Goal: Task Accomplishment & Management: Manage account settings

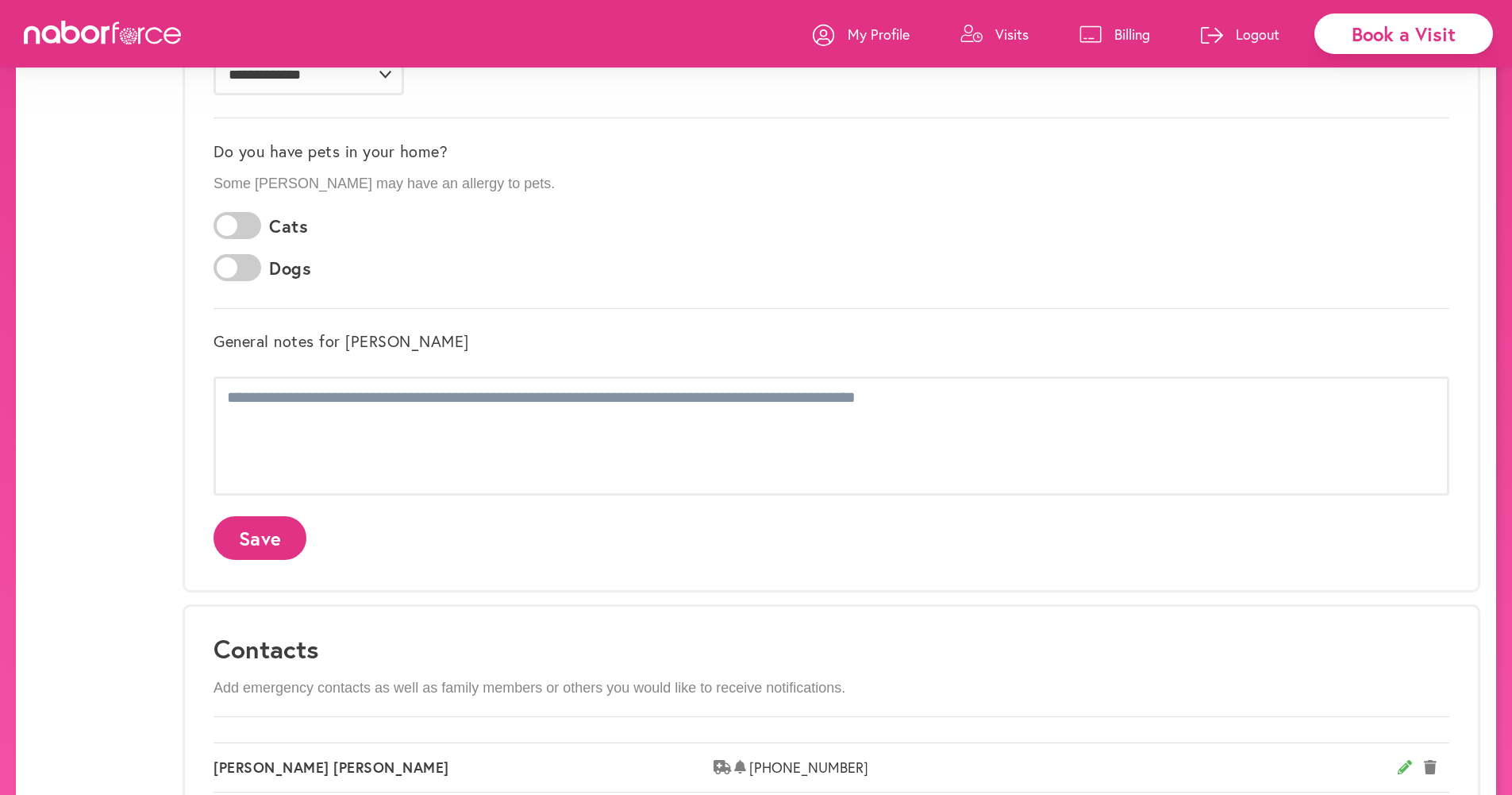
scroll to position [384, 0]
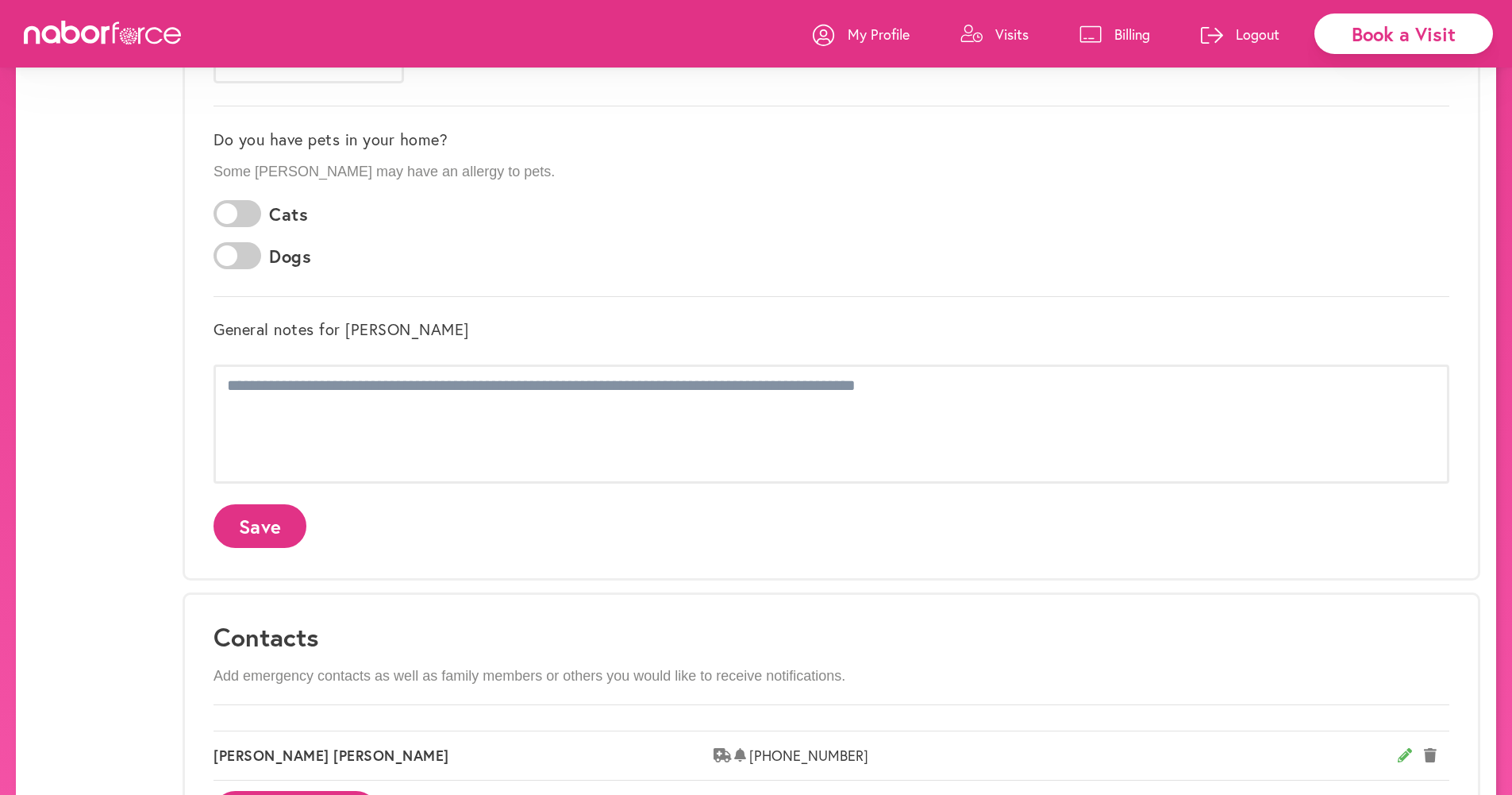
drag, startPoint x: 1489, startPoint y: 380, endPoint x: 1484, endPoint y: 401, distance: 21.6
click at [786, 401] on div "**********" at bounding box center [756, 612] width 1481 height 1796
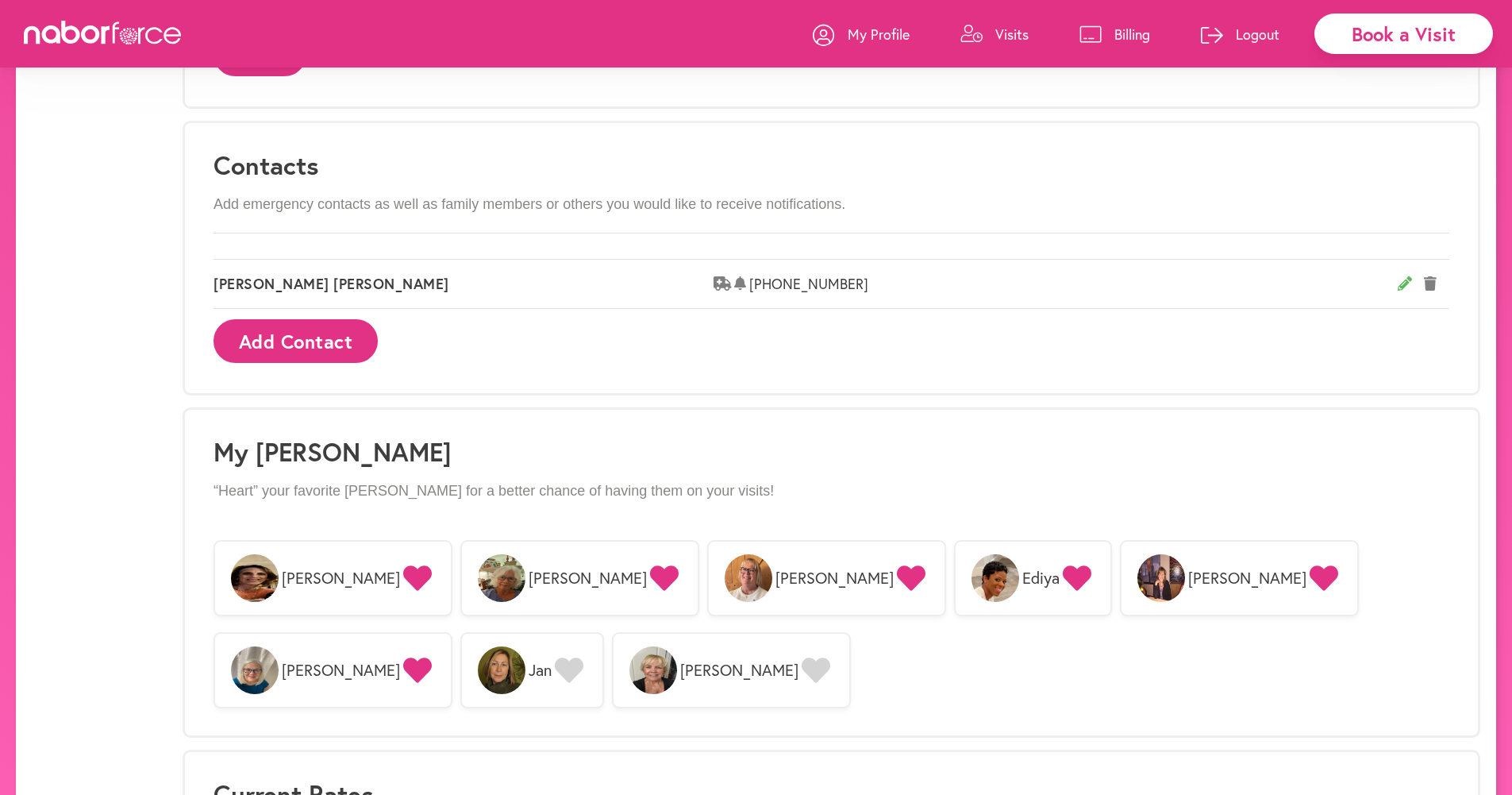
scroll to position [825, 0]
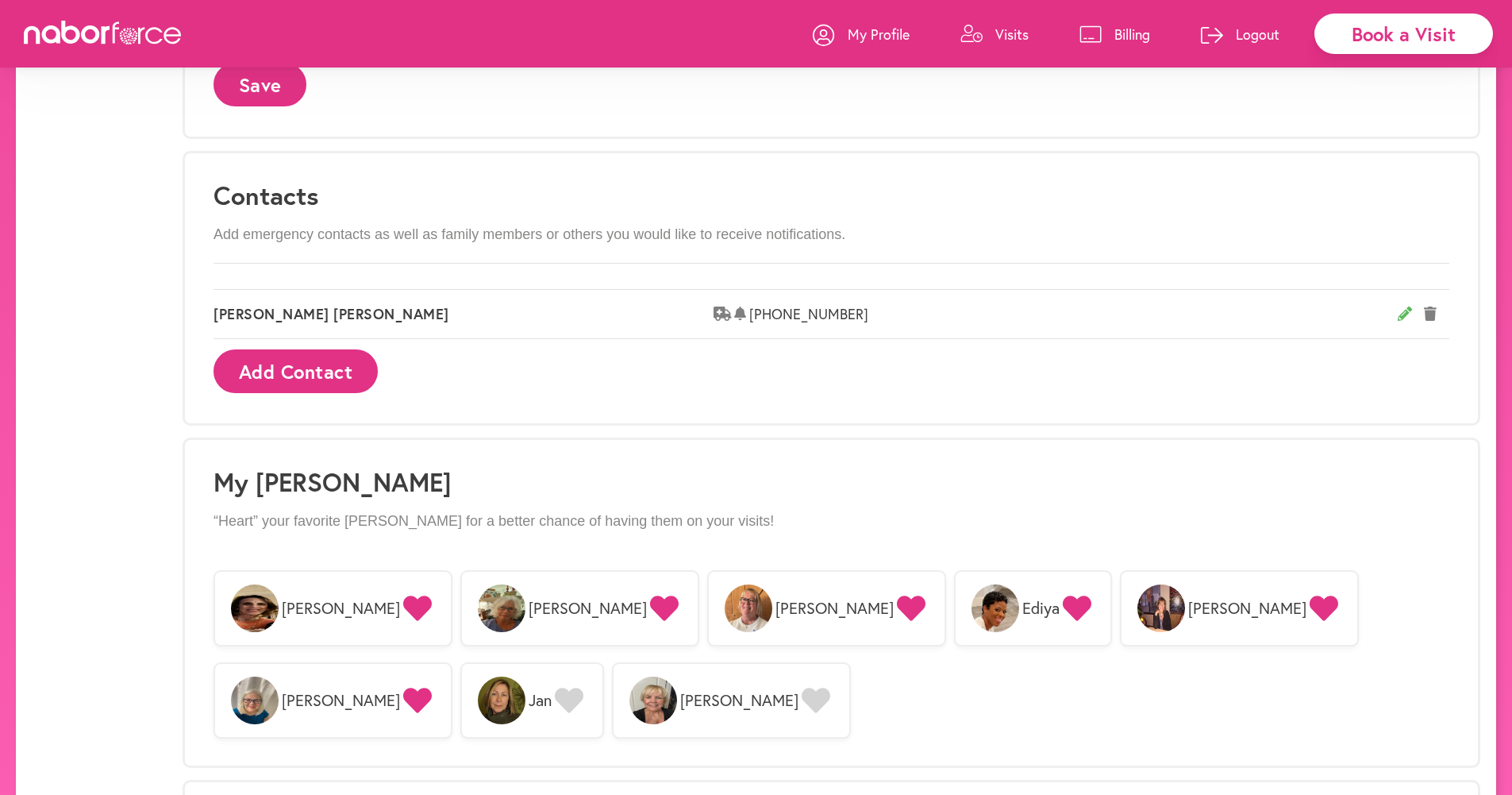
click at [478, 605] on img at bounding box center [502, 608] width 48 height 48
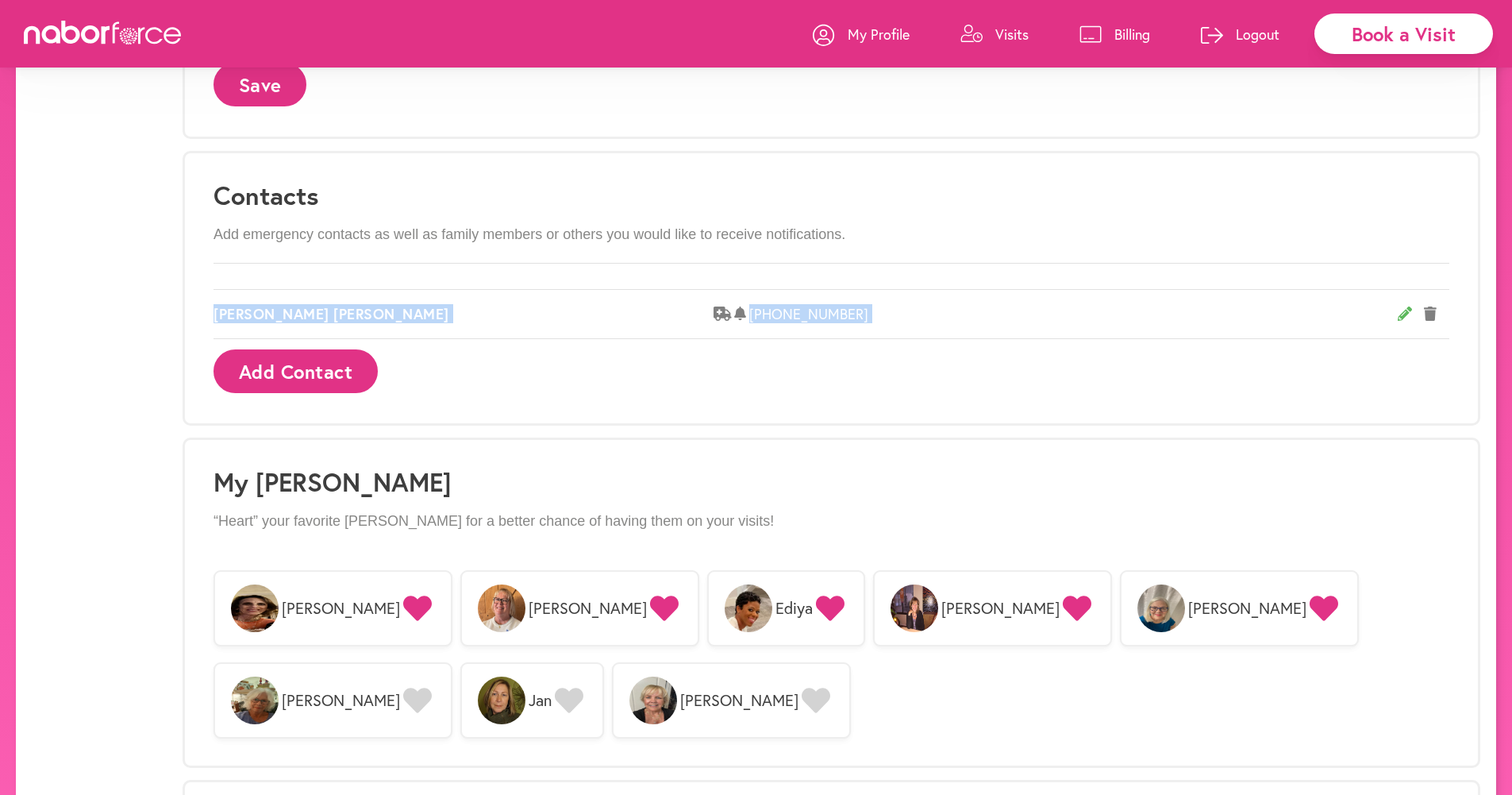
drag, startPoint x: 1513, startPoint y: 263, endPoint x: 1522, endPoint y: 299, distance: 37.1
click at [786, 299] on html "**********" at bounding box center [756, 130] width 1512 height 1911
click at [673, 372] on div "Contacts Add emergency contacts as well as family members or others you would l…" at bounding box center [831, 288] width 1298 height 275
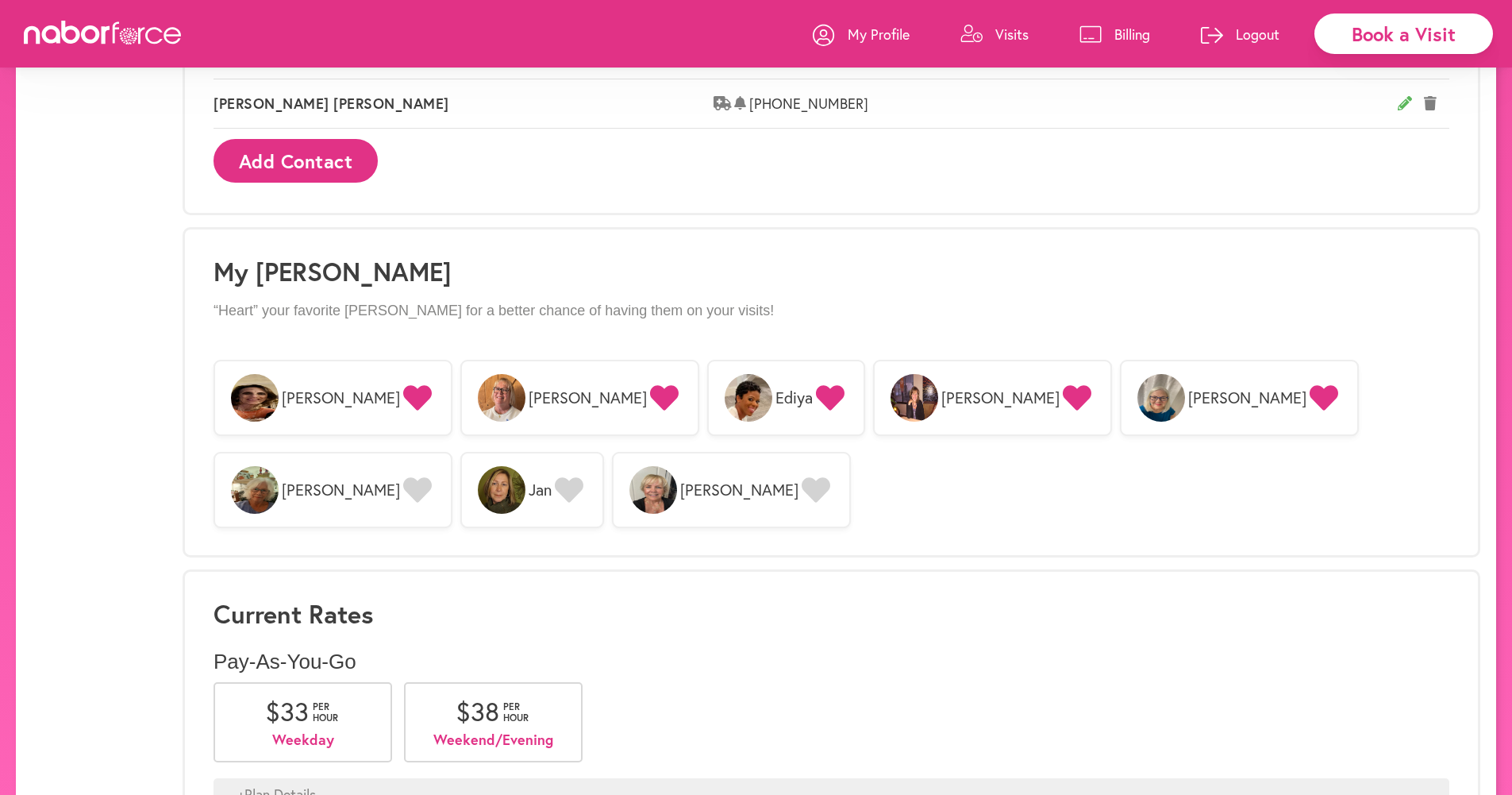
scroll to position [1117, 0]
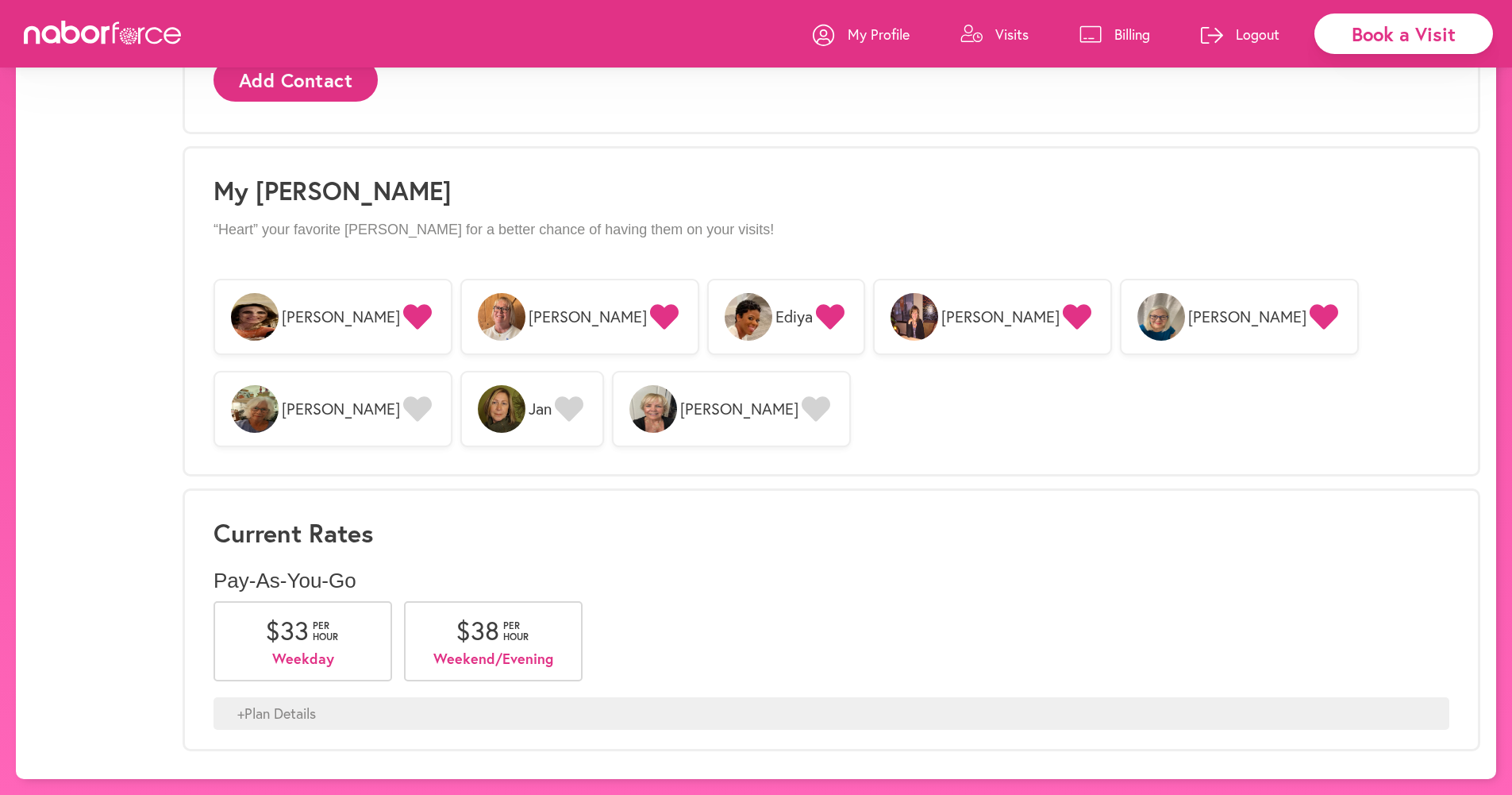
click at [256, 718] on div "+ Plan Details" at bounding box center [831, 714] width 1236 height 34
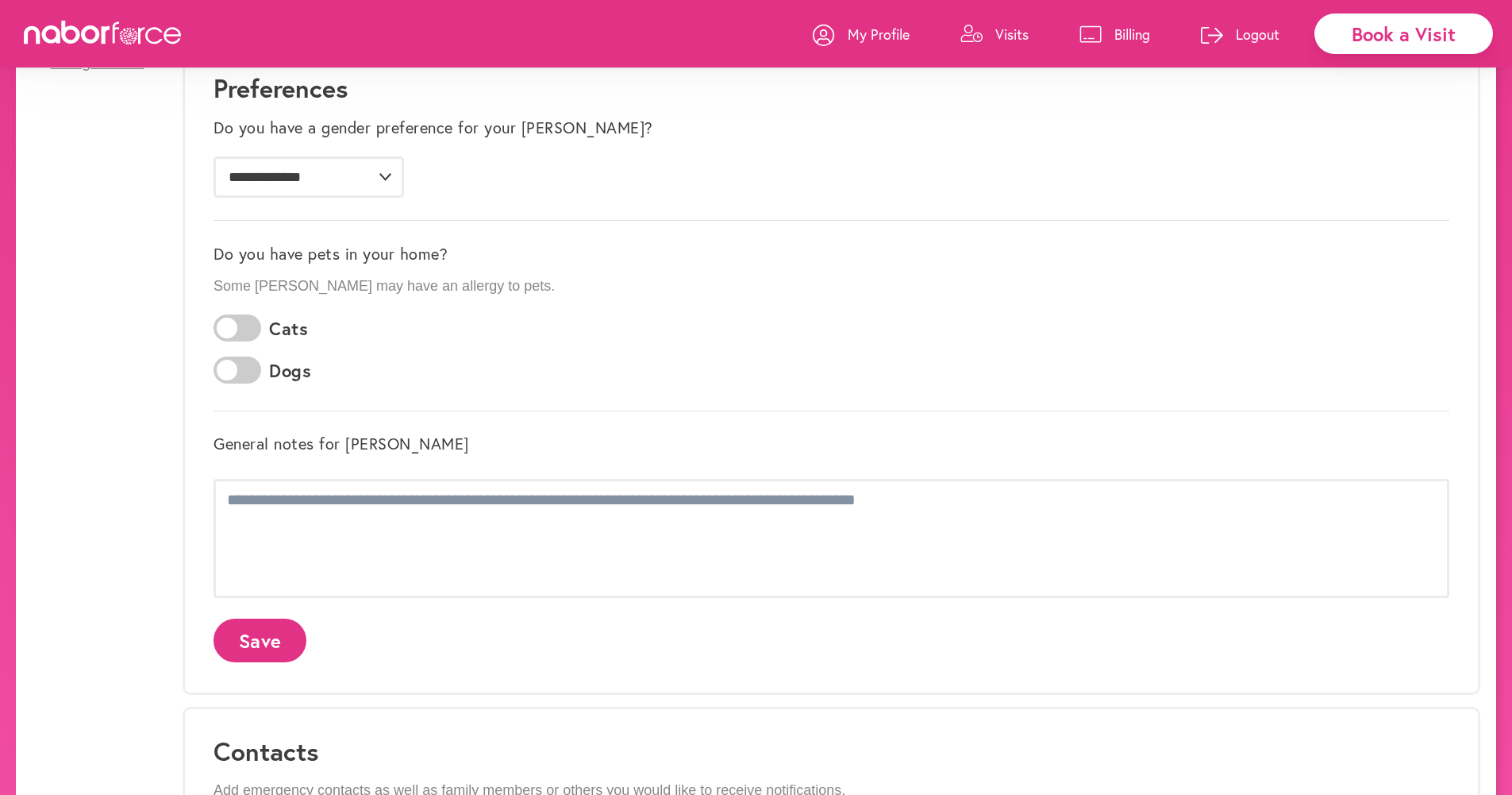
scroll to position [0, 0]
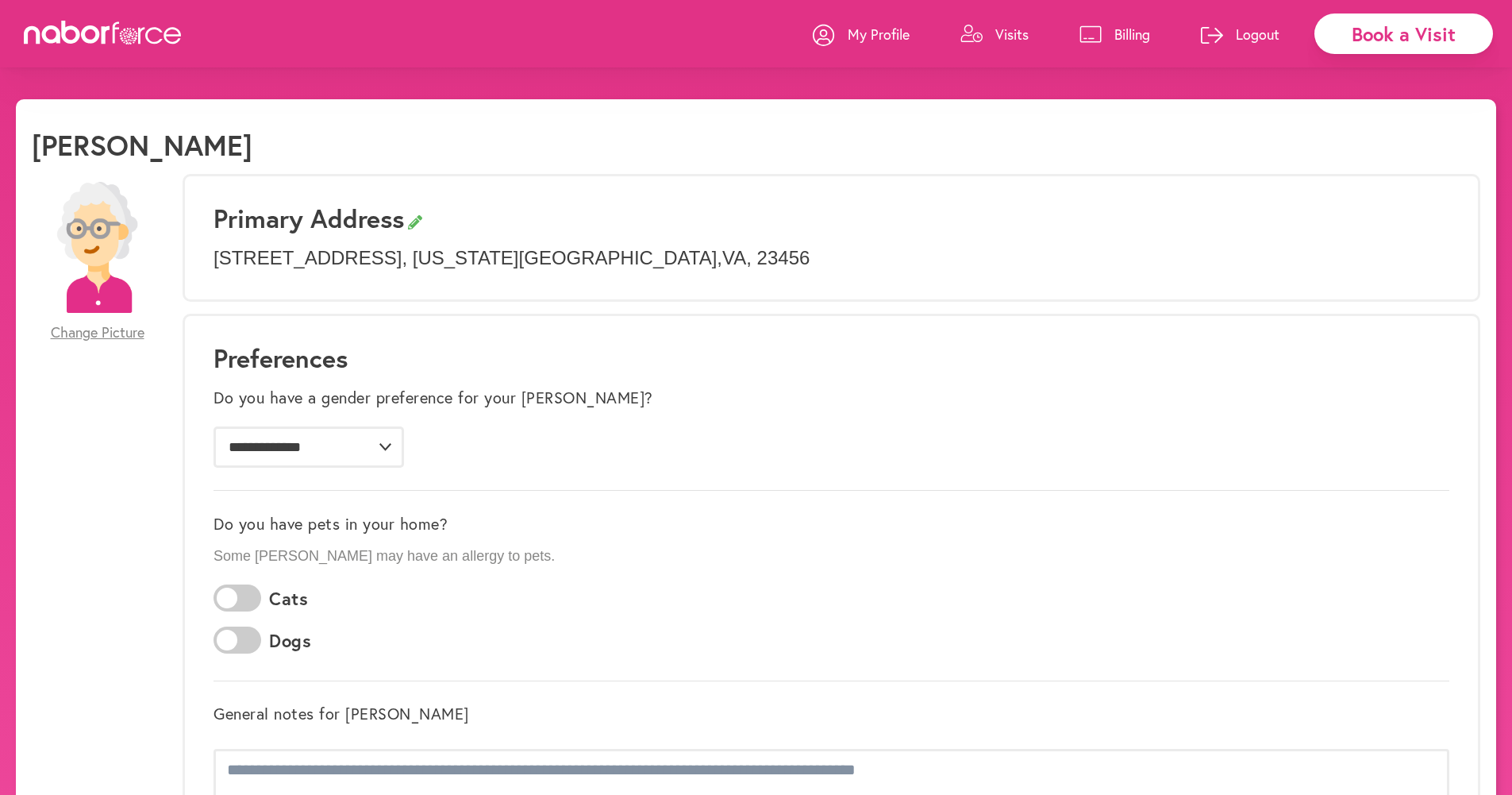
click at [786, 23] on link "Visits" at bounding box center [994, 35] width 68 height 48
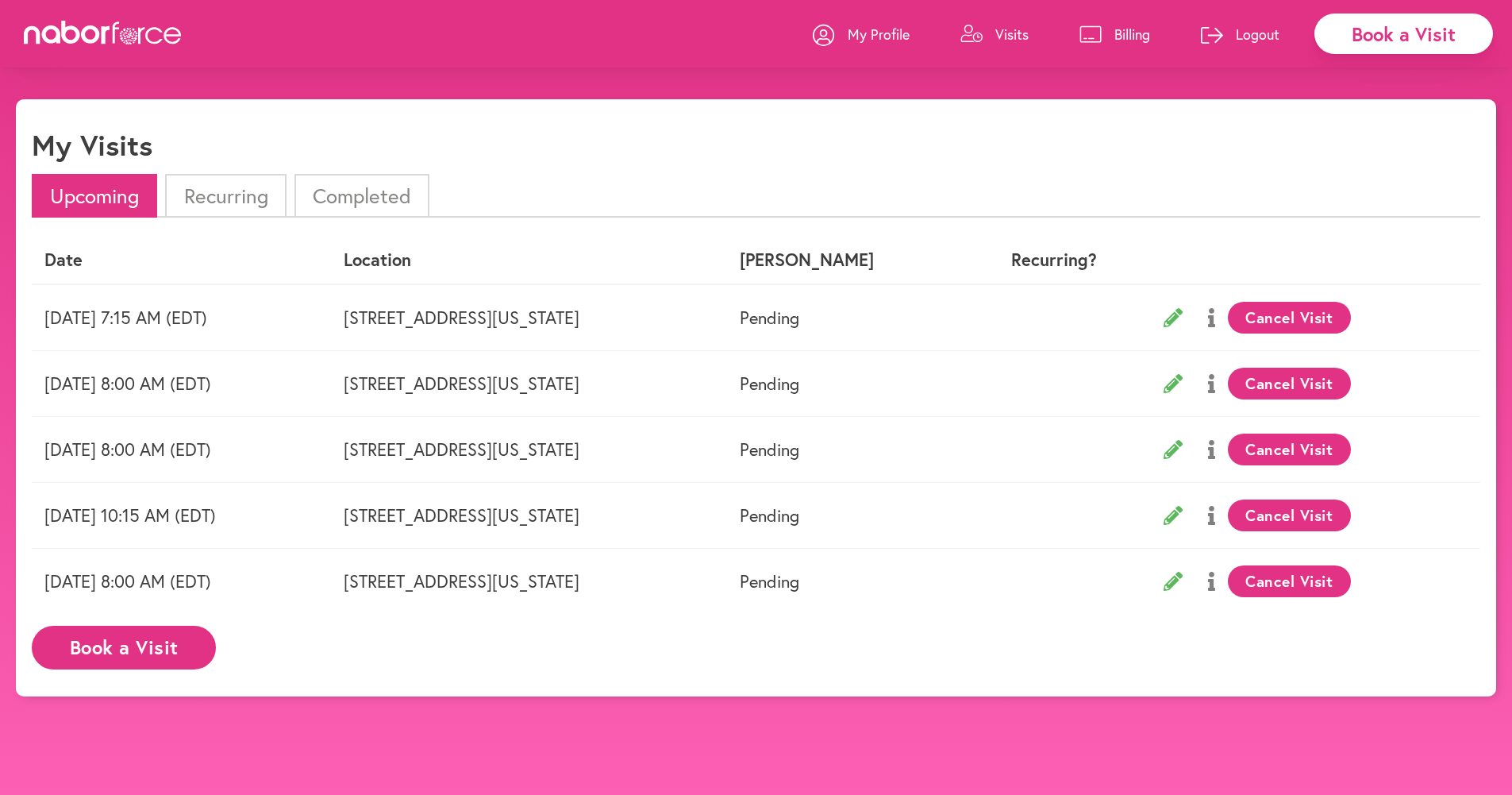
click at [256, 201] on li "Recurring" at bounding box center [225, 195] width 121 height 44
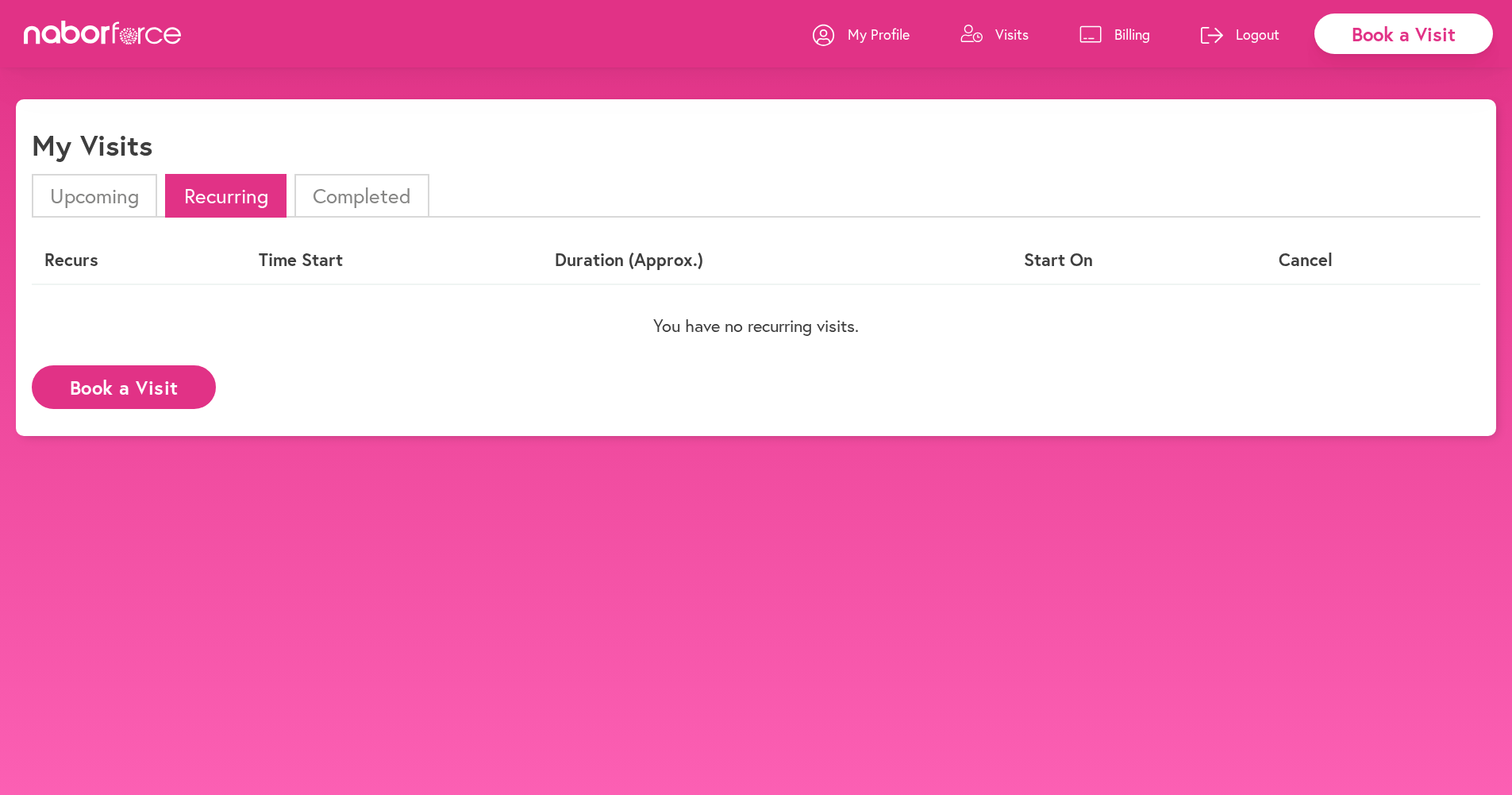
click at [344, 199] on li "Completed" at bounding box center [362, 195] width 135 height 44
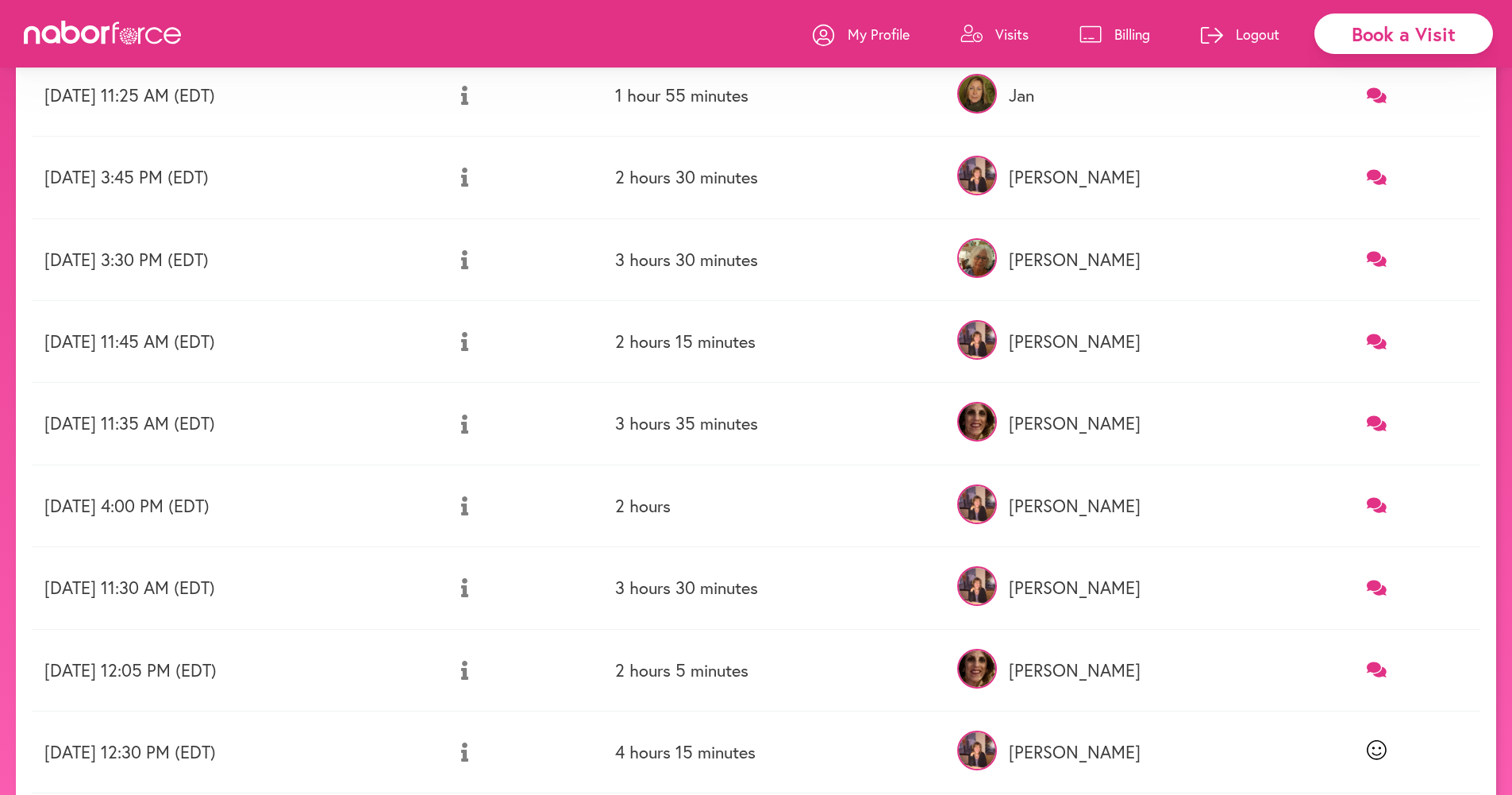
scroll to position [445, 0]
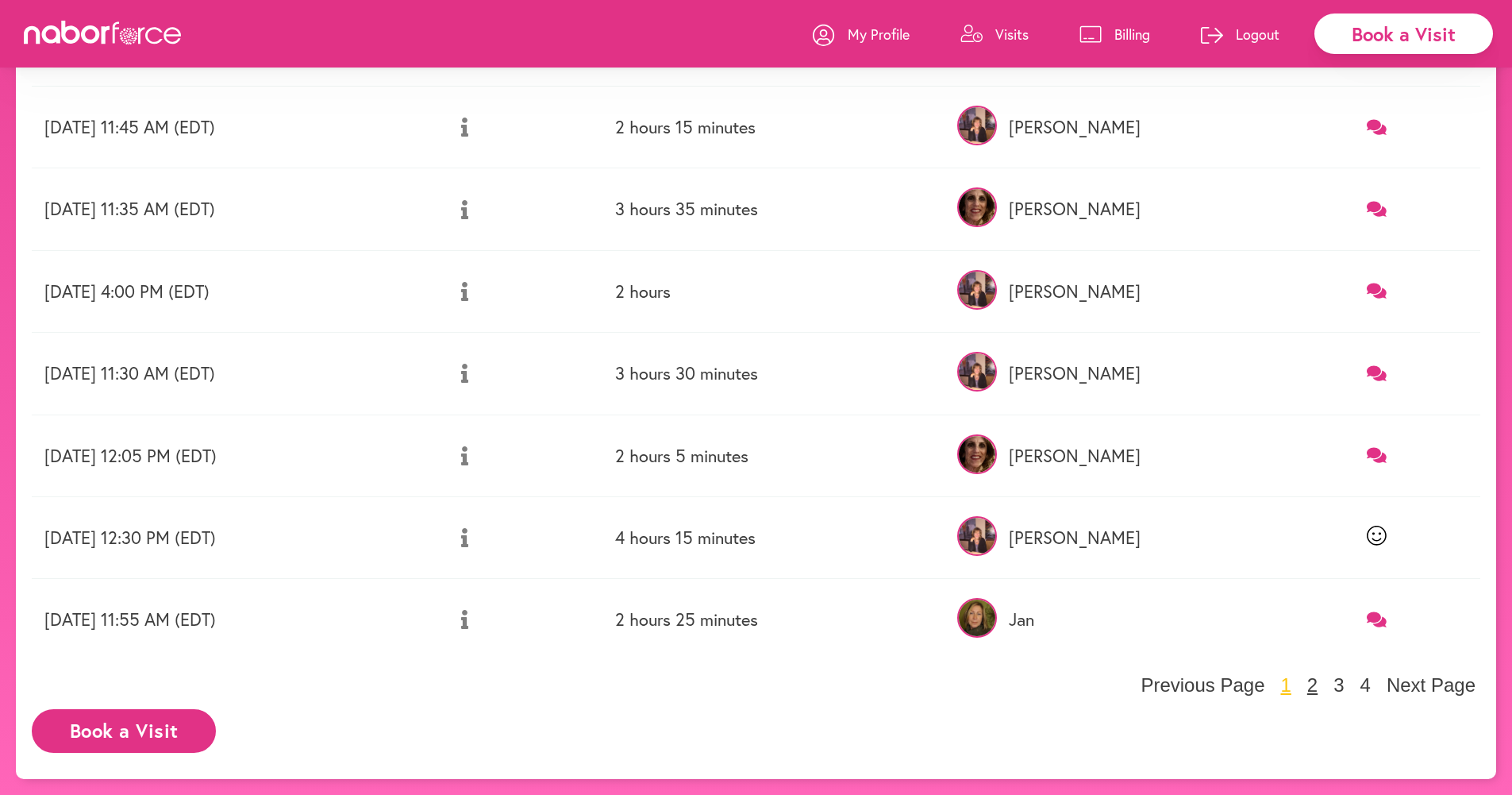
click at [786, 687] on button "2" at bounding box center [1312, 685] width 20 height 24
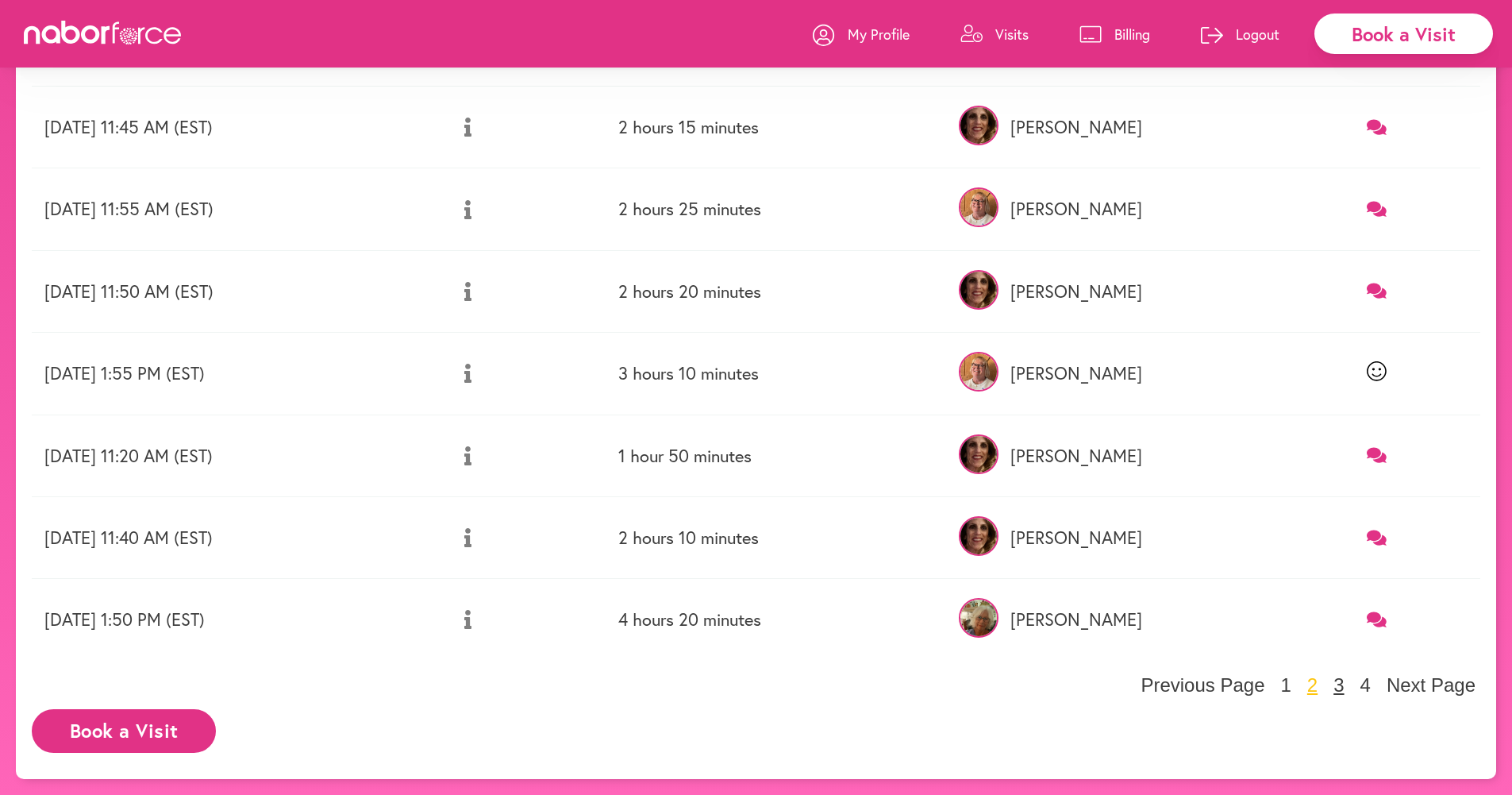
click at [786, 680] on button "3" at bounding box center [1339, 685] width 20 height 24
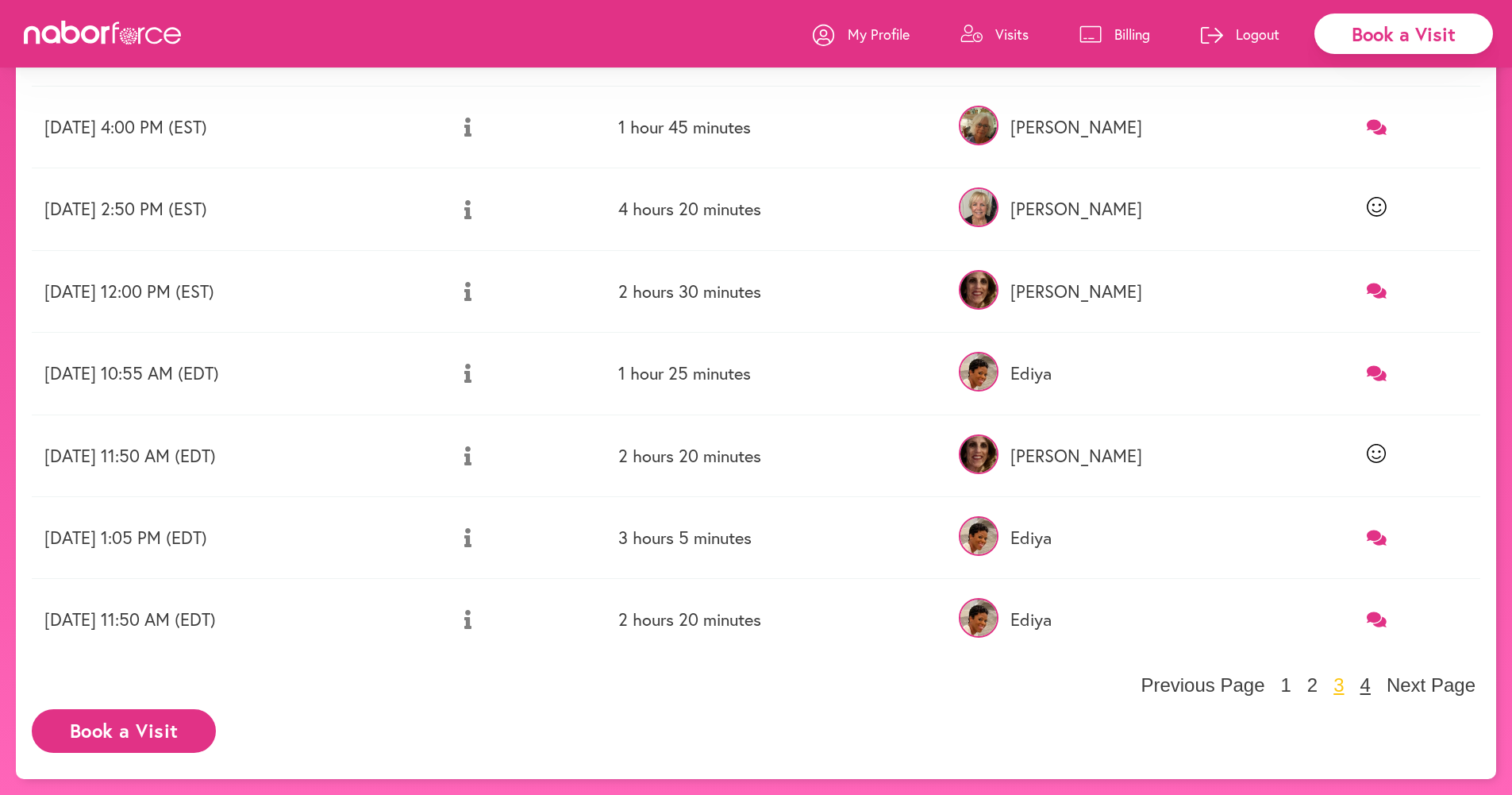
click at [786, 681] on button "4" at bounding box center [1366, 685] width 20 height 24
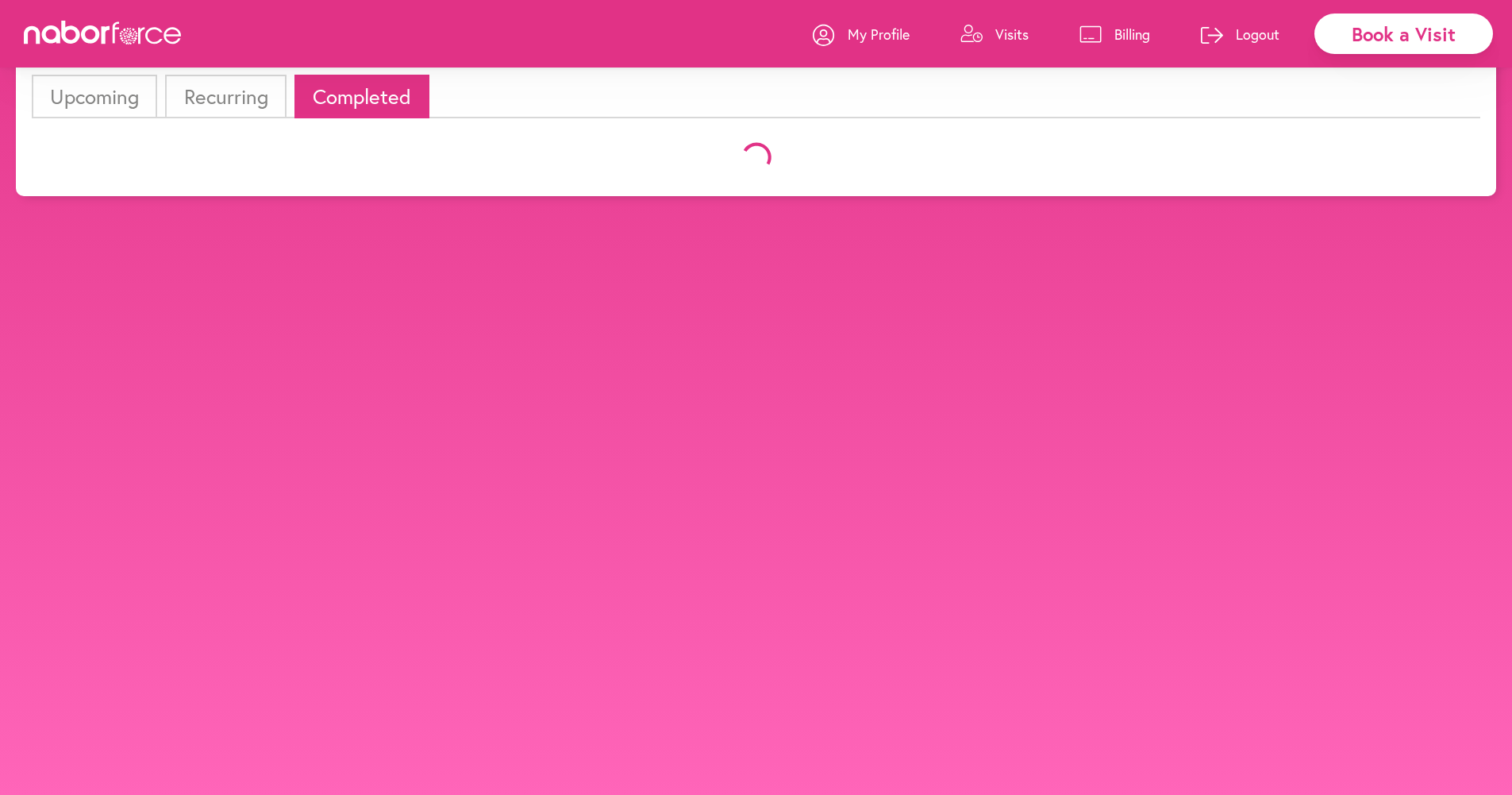
scroll to position [99, 0]
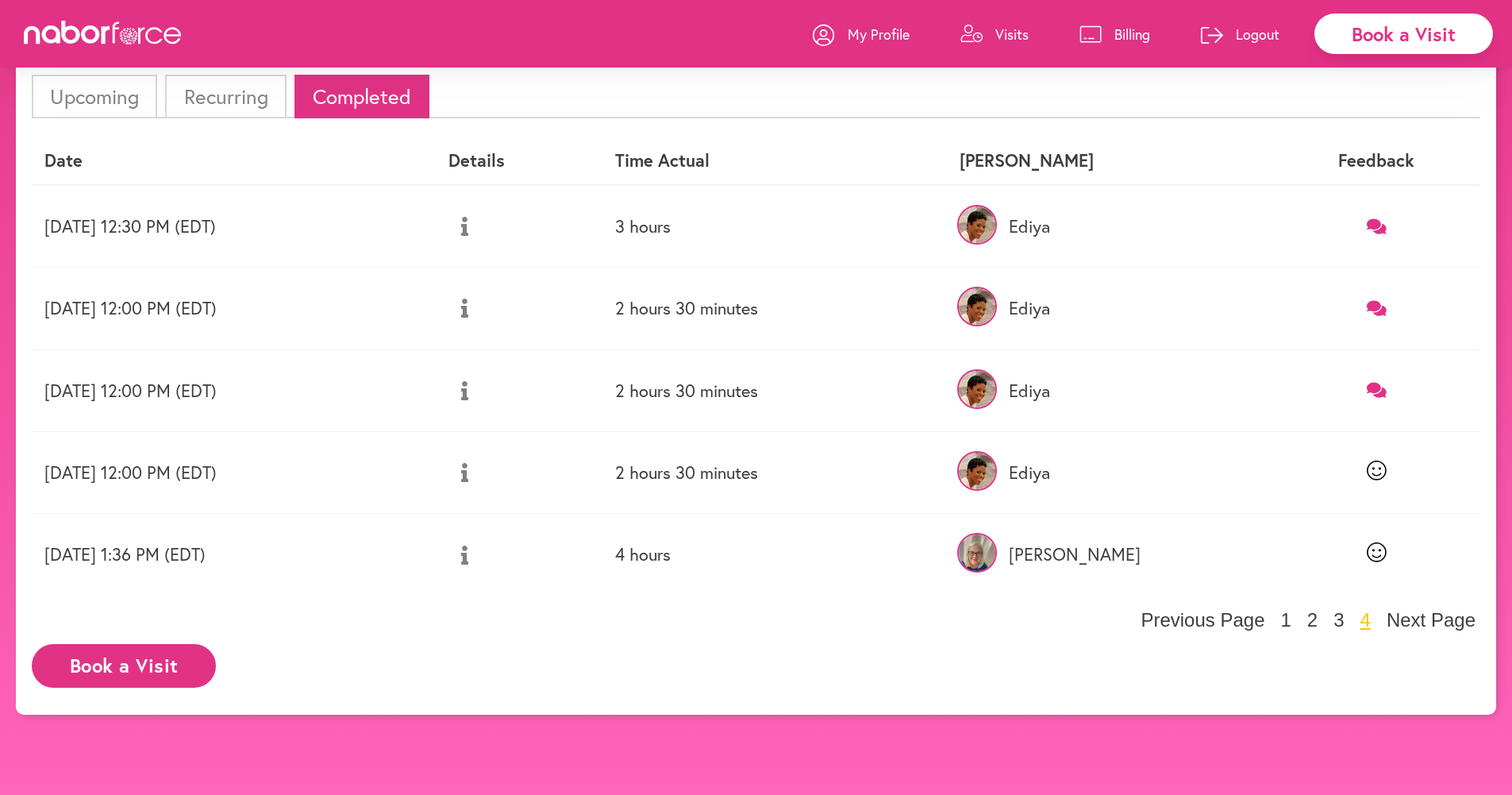
click at [73, 83] on li "Upcoming" at bounding box center [95, 96] width 126 height 44
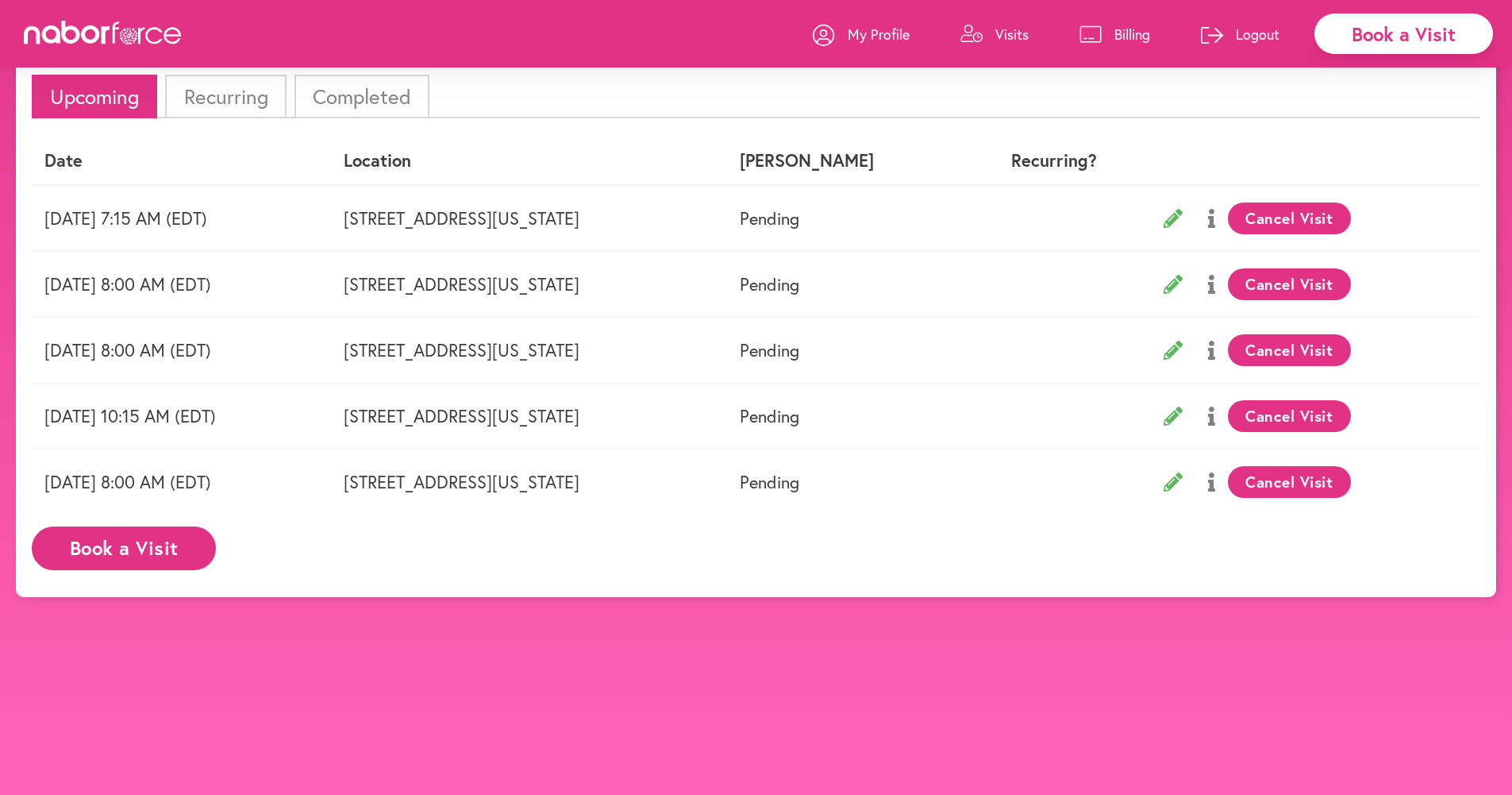
click at [786, 37] on p "Billing" at bounding box center [1132, 34] width 35 height 19
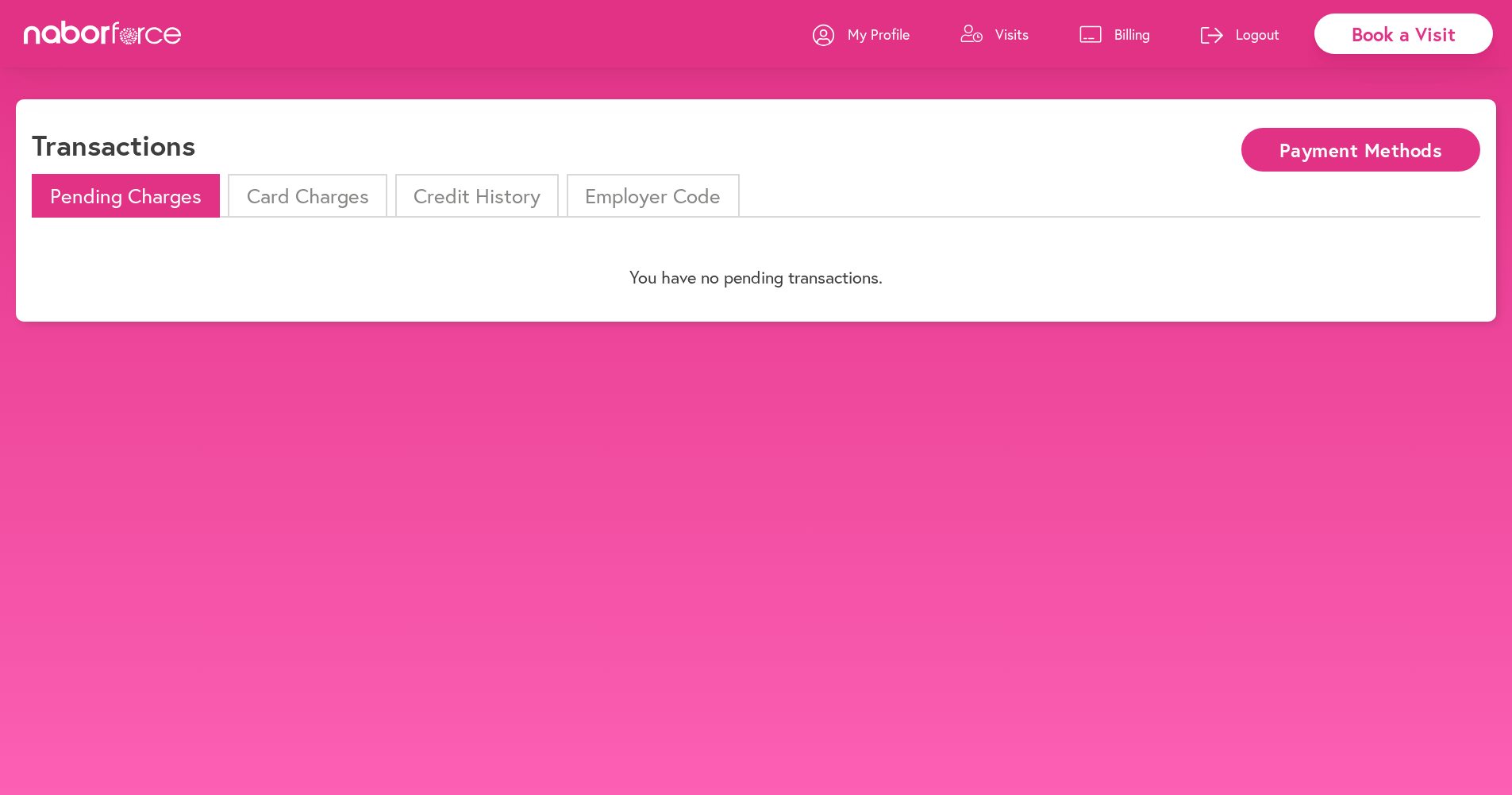
click at [786, 30] on p "My Profile" at bounding box center [878, 34] width 62 height 19
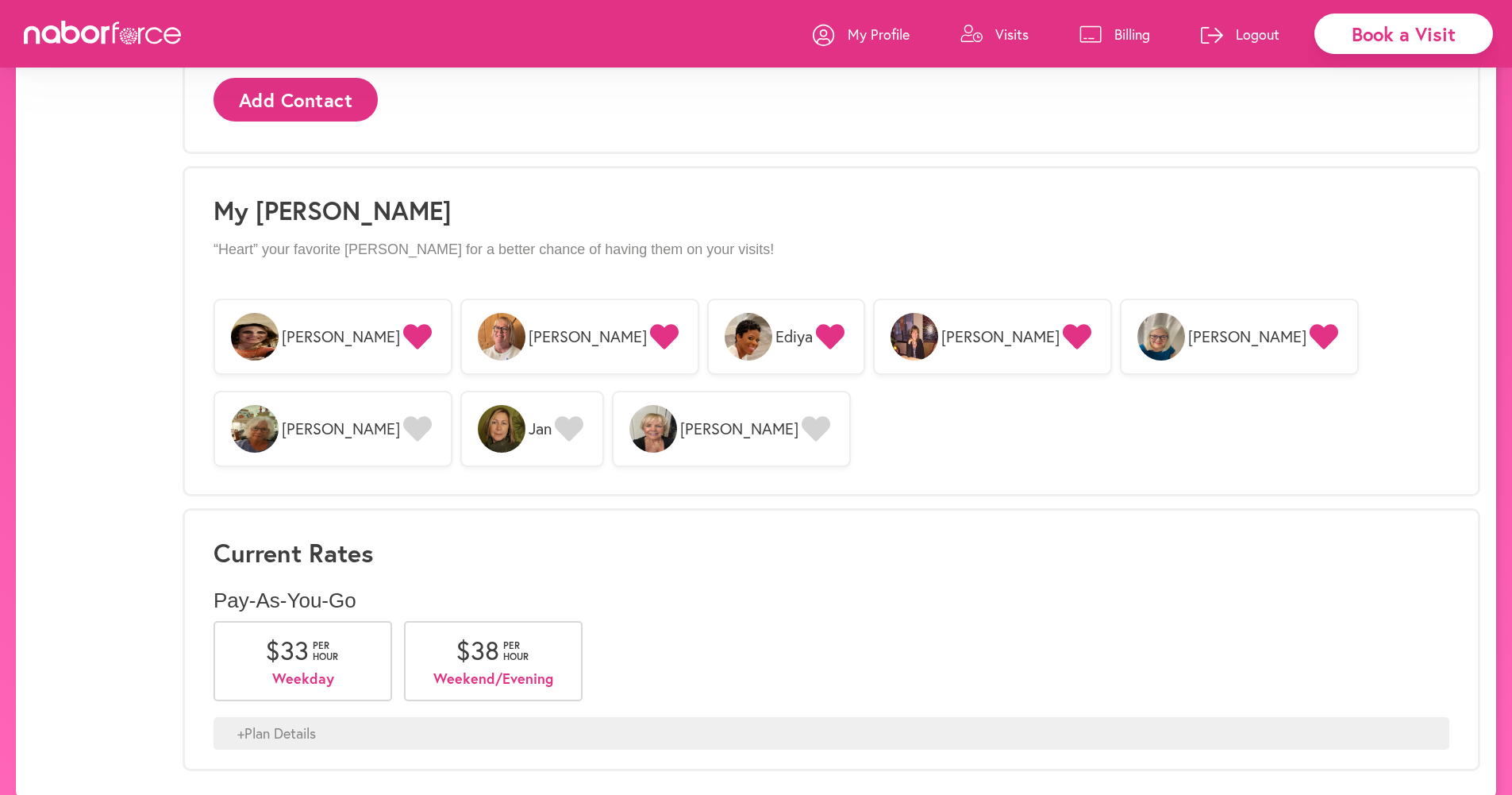
scroll to position [1101, 0]
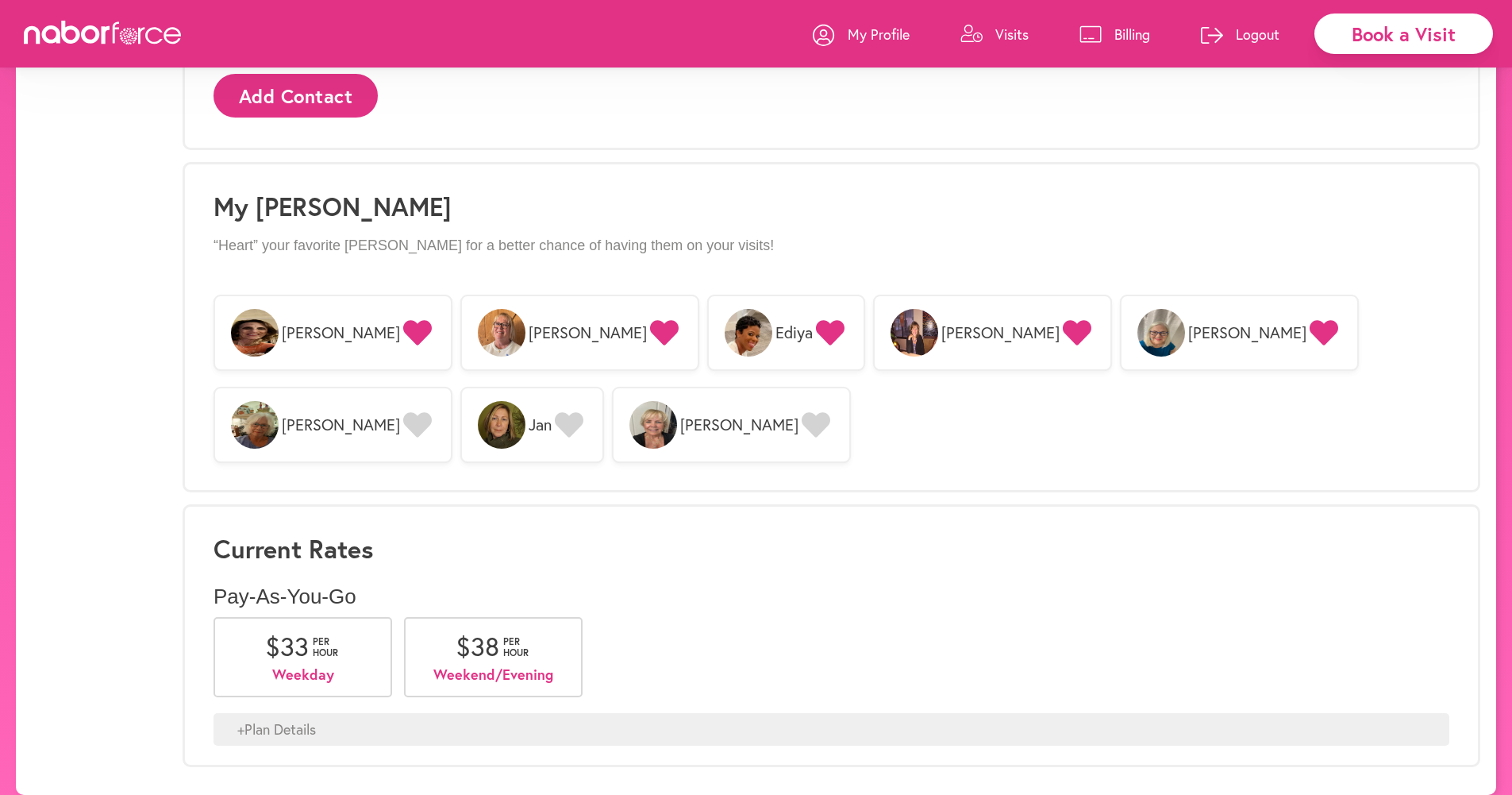
click at [432, 412] on icon at bounding box center [417, 424] width 29 height 25
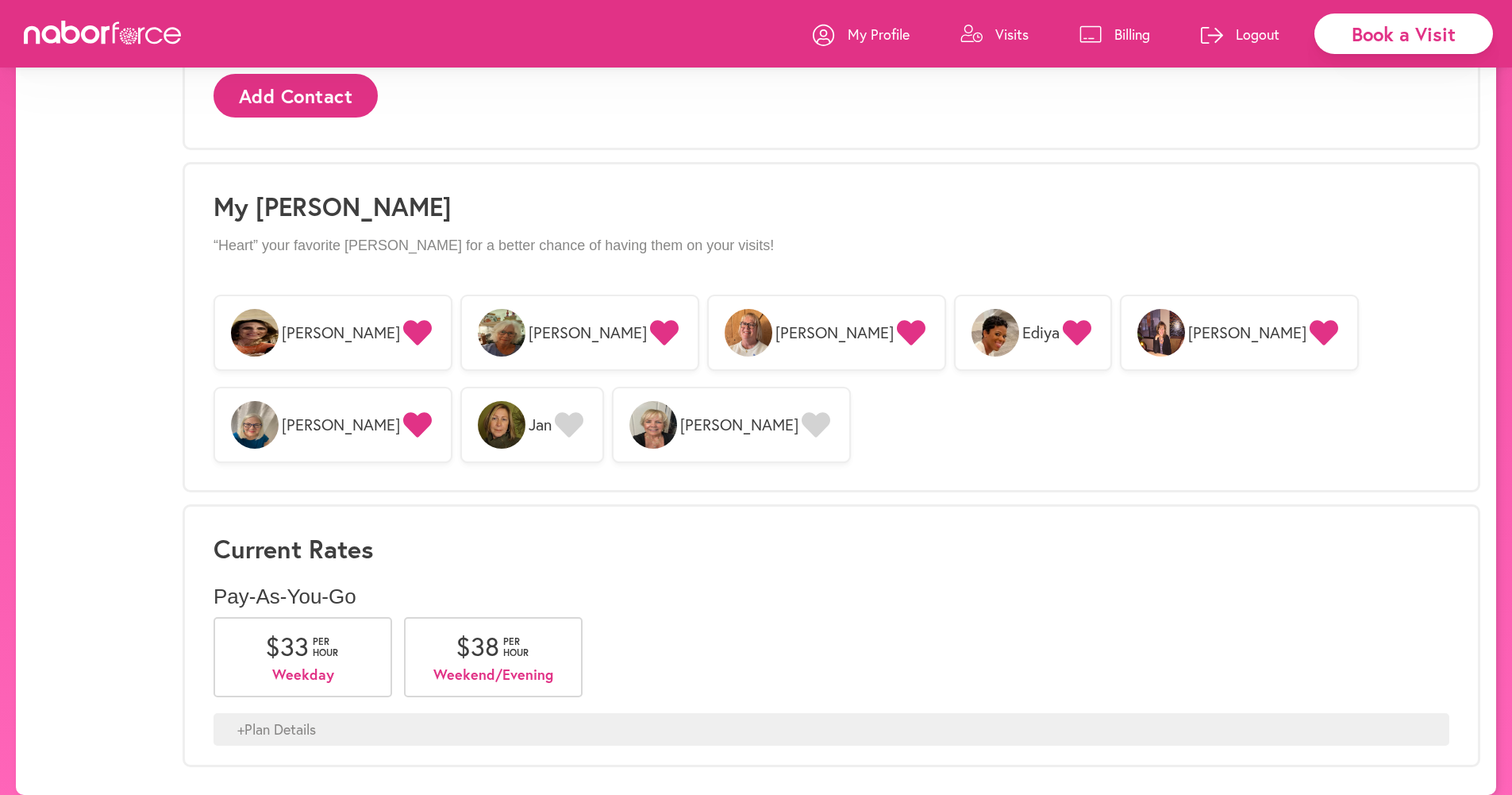
click at [606, 432] on div "[PERSON_NAME] [PERSON_NAME] Jan [PERSON_NAME]" at bounding box center [831, 379] width 1236 height 184
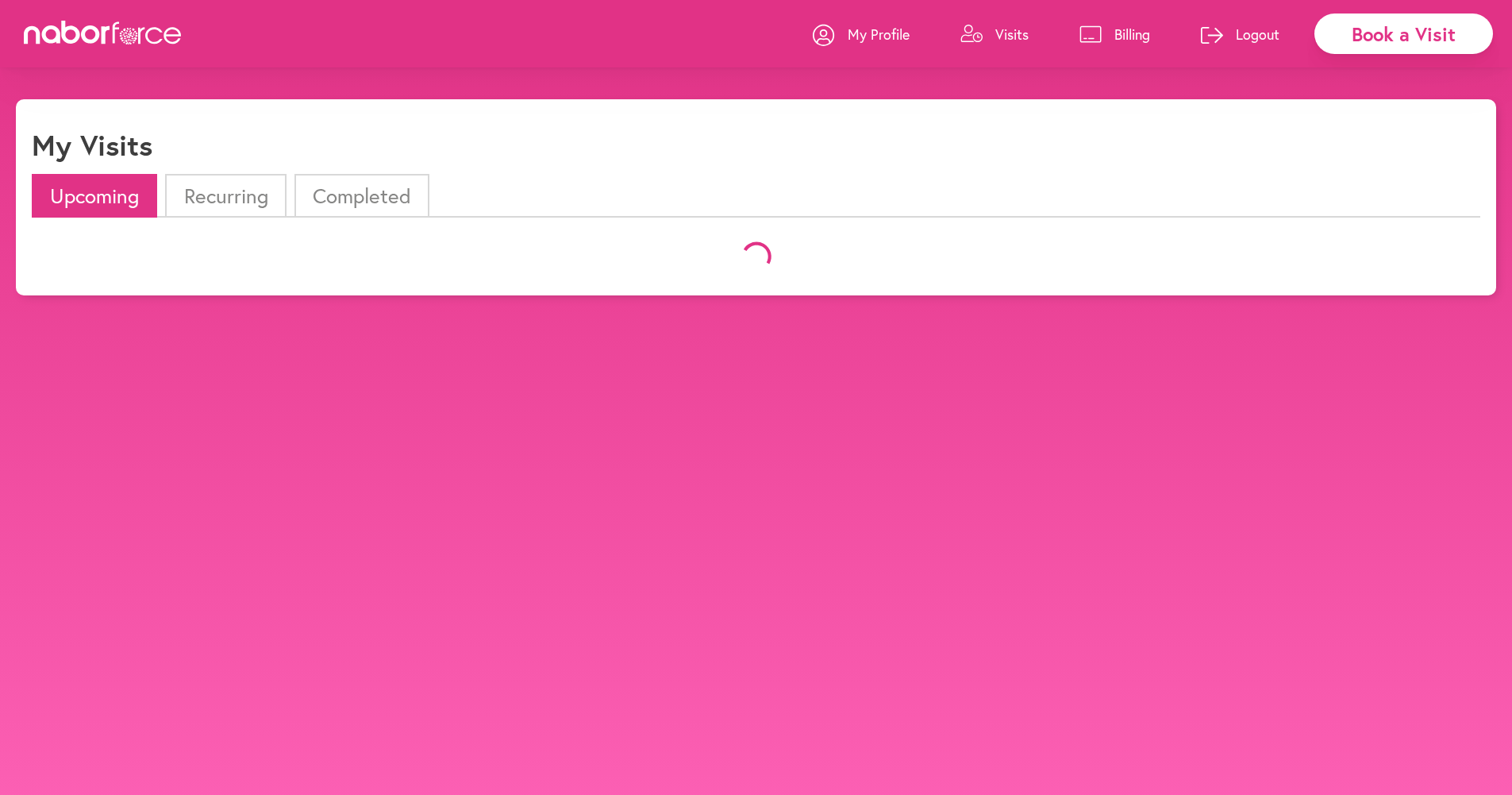
scroll to position [99, 0]
